Goal: Information Seeking & Learning: Learn about a topic

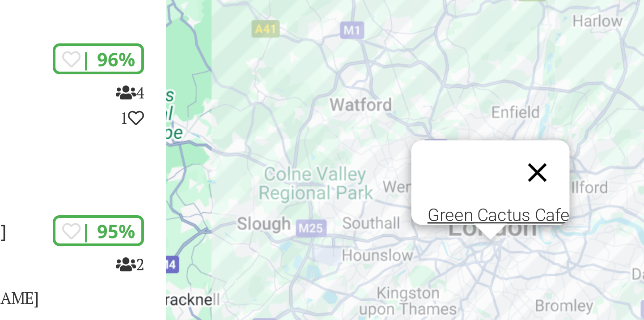
click at [555, 169] on button "Close" at bounding box center [552, 176] width 21 height 21
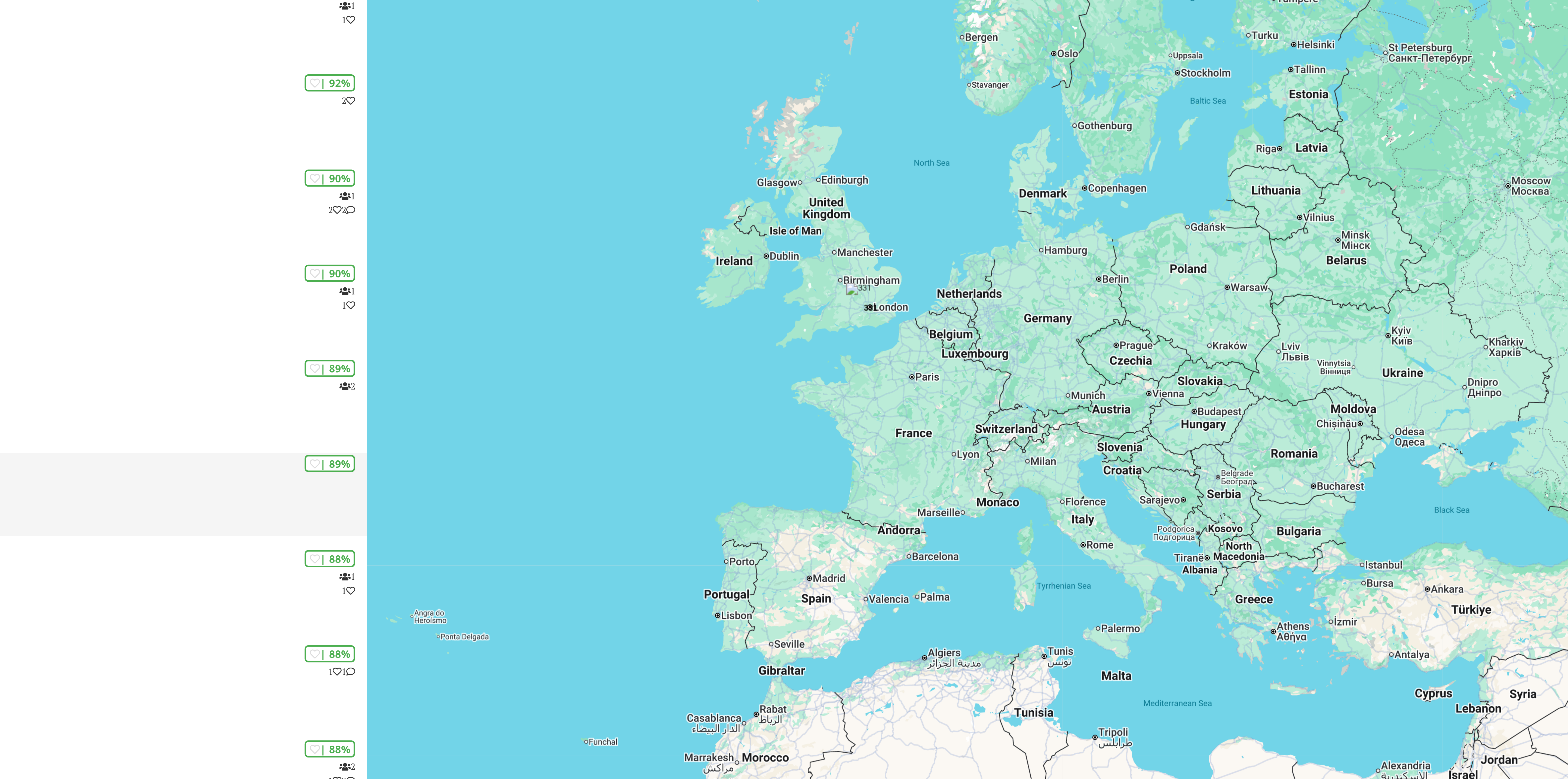
click at [392, 194] on p "07:00 – 17:00" at bounding box center [828, 451] width 436 height 5
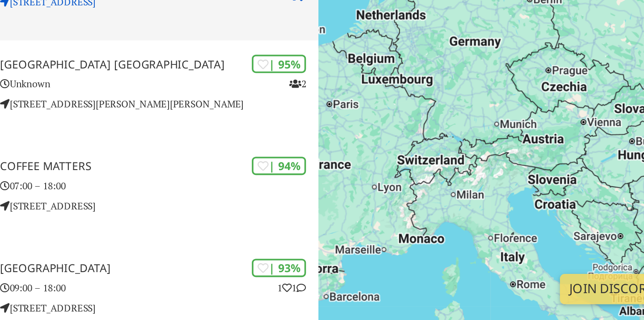
scroll to position [21, 0]
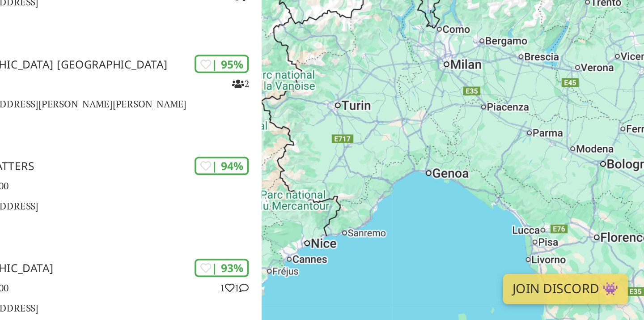
drag, startPoint x: 545, startPoint y: 205, endPoint x: 542, endPoint y: 320, distance: 115.4
click at [542, 299] on html "Laptop Friendly All Cities Suggest Places Join Community London Filters My Plac…" at bounding box center [322, 139] width 644 height 320
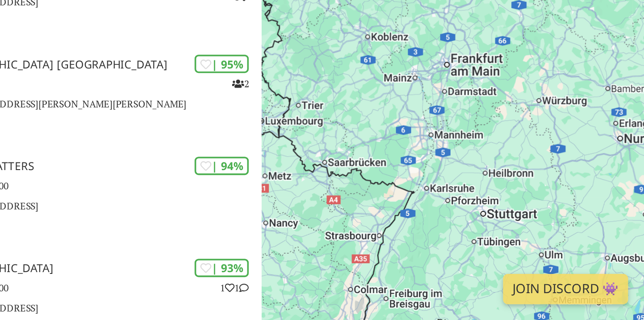
drag, startPoint x: 473, startPoint y: 204, endPoint x: 503, endPoint y: 329, distance: 128.3
click at [503, 299] on html "Laptop Friendly All Cities Suggest Places Join Community London Filters My Plac…" at bounding box center [322, 139] width 644 height 320
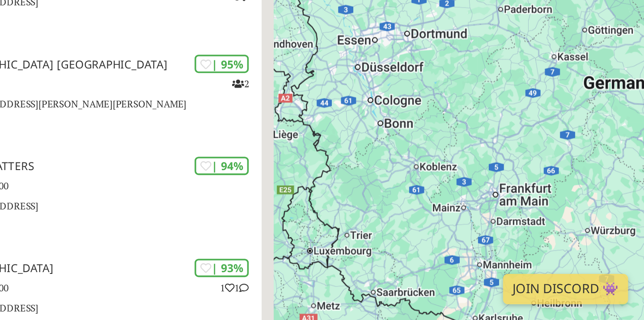
drag, startPoint x: 496, startPoint y: 195, endPoint x: 550, endPoint y: 329, distance: 145.3
click at [550, 299] on html "Laptop Friendly All Cities Suggest Places Join Community London Filters My Plac…" at bounding box center [322, 139] width 644 height 320
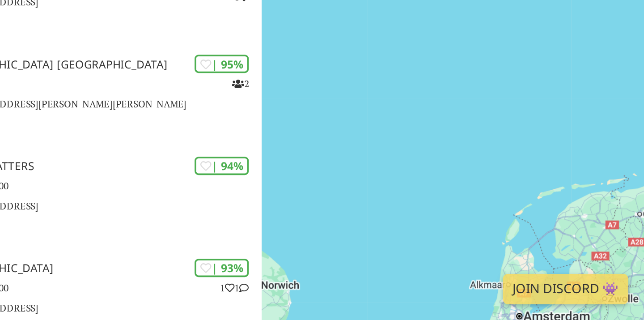
drag, startPoint x: 516, startPoint y: 224, endPoint x: 595, endPoint y: 220, distance: 79.2
click at [595, 220] on div "To navigate, press the arrow keys." at bounding box center [536, 182] width 215 height 320
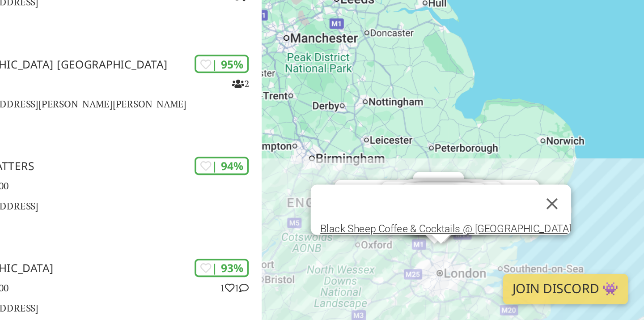
drag, startPoint x: 536, startPoint y: 249, endPoint x: 547, endPoint y: 219, distance: 32.6
click at [547, 219] on div "To navigate, press the arrow keys. Premier Inn London Hampstead hotel Brother M…" at bounding box center [536, 182] width 215 height 320
click at [594, 249] on button "Close" at bounding box center [592, 254] width 21 height 21
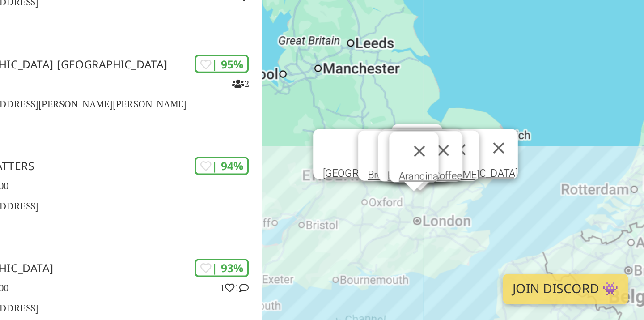
scroll to position [25, 0]
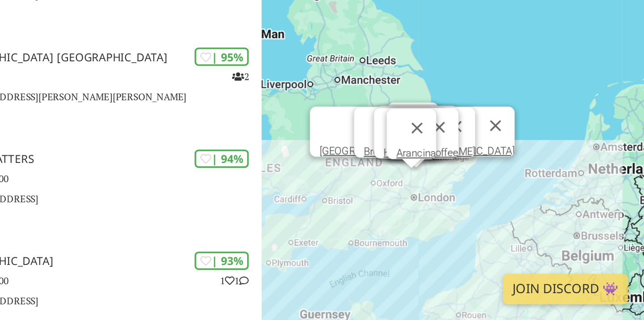
click at [515, 257] on div "To navigate, press the arrow keys. Premier Inn London Hampstead hotel Brother M…" at bounding box center [536, 182] width 215 height 320
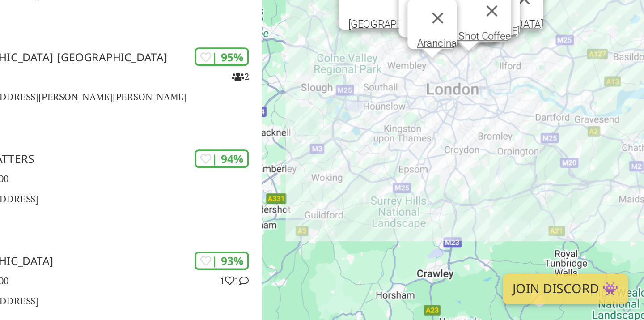
drag, startPoint x: 547, startPoint y: 217, endPoint x: 486, endPoint y: 258, distance: 73.7
click at [484, 258] on div "To navigate, press the arrow keys. Premier Inn London Hampstead hotel Brother M…" at bounding box center [536, 182] width 215 height 320
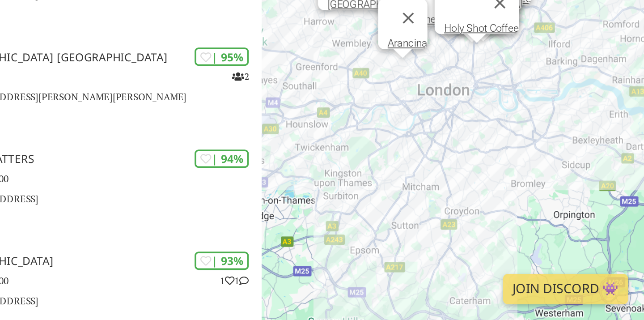
drag, startPoint x: 516, startPoint y: 170, endPoint x: 455, endPoint y: 231, distance: 86.0
click at [455, 231] on div "To navigate, press the arrow keys. Premier Inn London Hampstead hotel Brother M…" at bounding box center [536, 182] width 215 height 320
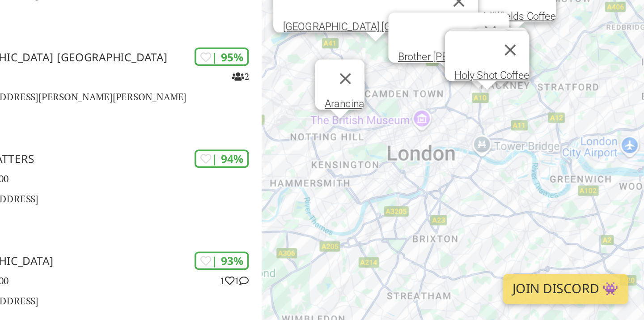
drag, startPoint x: 541, startPoint y: 160, endPoint x: 527, endPoint y: 224, distance: 65.3
click at [527, 224] on div "To navigate, press the arrow keys. Premier Inn London Hampstead hotel Brother M…" at bounding box center [536, 182] width 215 height 320
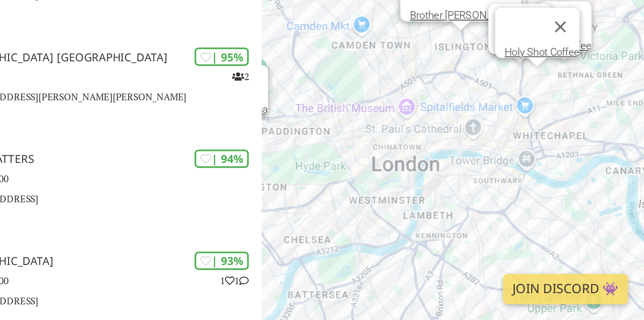
click at [522, 228] on div "To navigate, press the arrow keys. Premier Inn London Hampstead hotel Brother M…" at bounding box center [536, 182] width 215 height 320
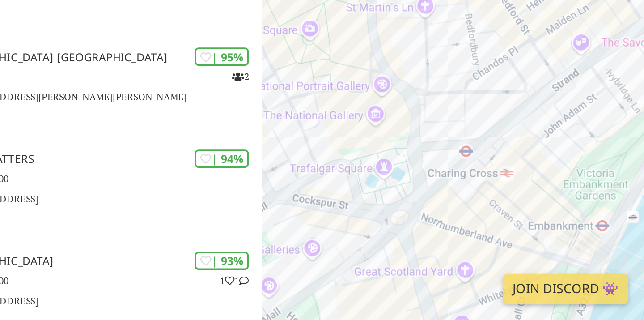
drag, startPoint x: 484, startPoint y: 235, endPoint x: 581, endPoint y: 220, distance: 97.7
click at [582, 221] on div "To navigate, press the arrow keys. Premier Inn London Hampstead hotel Brother M…" at bounding box center [536, 182] width 215 height 320
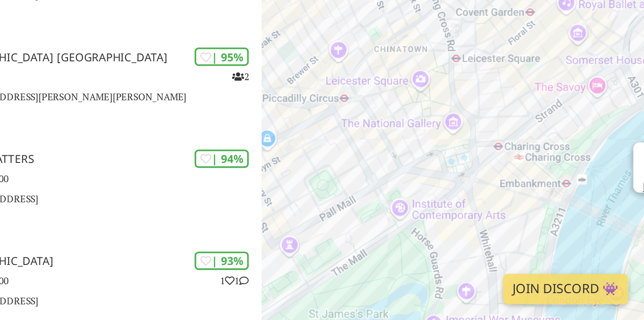
click at [557, 223] on div "To navigate, press the arrow keys. Premier Inn London Hampstead hotel Brother M…" at bounding box center [536, 182] width 215 height 320
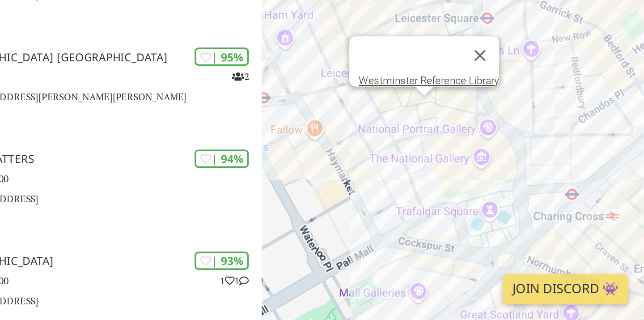
click at [519, 203] on div "To navigate, press the arrow keys. Premier Inn London Hampstead hotel Brother M…" at bounding box center [536, 182] width 215 height 320
click at [522, 182] on link "Westminster Reference Library" at bounding box center [523, 185] width 79 height 7
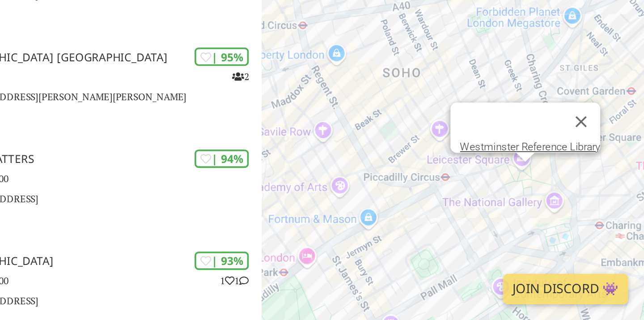
drag, startPoint x: 526, startPoint y: 246, endPoint x: 542, endPoint y: 273, distance: 31.3
click at [542, 273] on div "To navigate, press the arrow keys. Premier Inn London Hampstead hotel Brother M…" at bounding box center [536, 182] width 215 height 320
click at [611, 202] on button "Close" at bounding box center [608, 208] width 21 height 21
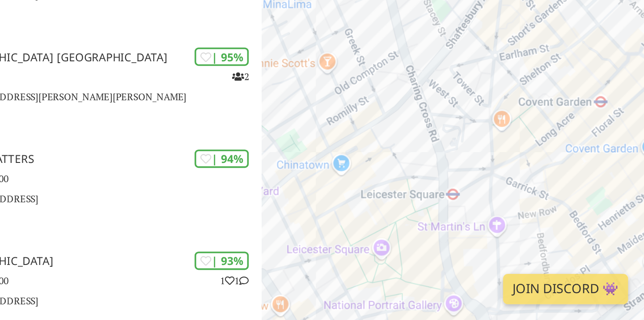
drag, startPoint x: 574, startPoint y: 215, endPoint x: 493, endPoint y: 245, distance: 86.3
click at [493, 245] on div "To navigate, press the arrow keys. Premier Inn London Hampstead hotel Brother M…" at bounding box center [536, 182] width 215 height 320
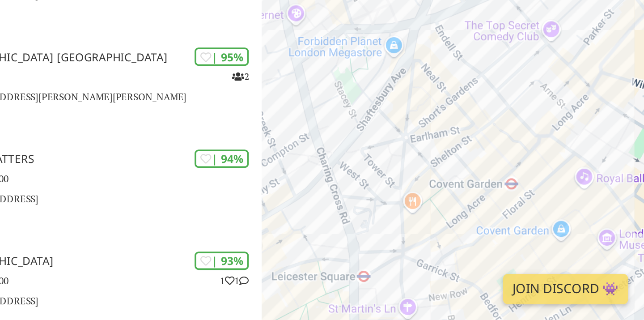
drag, startPoint x: 598, startPoint y: 209, endPoint x: 548, endPoint y: 251, distance: 65.1
click at [548, 251] on div "To navigate, press the arrow keys. Premier Inn London Hampstead hotel Brother M…" at bounding box center [536, 182] width 215 height 320
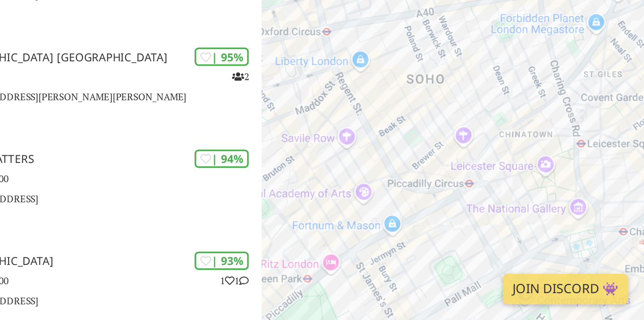
drag, startPoint x: 518, startPoint y: 274, endPoint x: 608, endPoint y: 222, distance: 104.0
click at [608, 222] on div "To navigate, press the arrow keys. Premier Inn London Hampstead hotel Brother M…" at bounding box center [536, 182] width 215 height 320
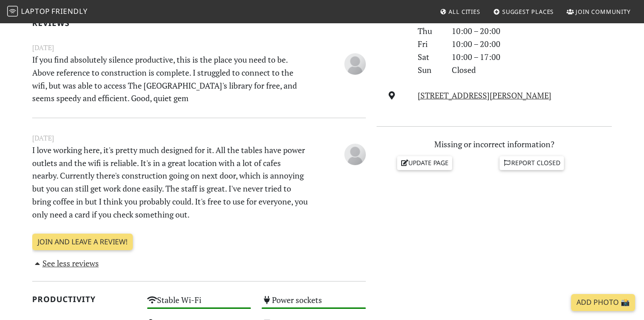
scroll to position [299, 0]
